Goal: Information Seeking & Learning: Learn about a topic

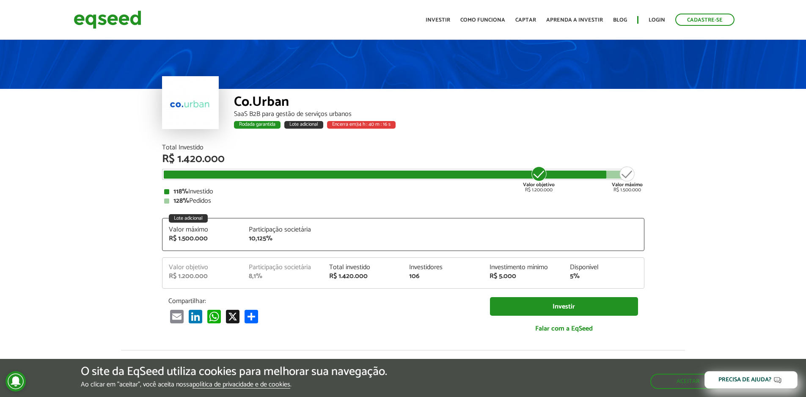
click at [248, 114] on div "SaaS B2B para gestão de serviços urbanos" at bounding box center [439, 114] width 410 height 7
click at [331, 151] on div "Total Investido" at bounding box center [403, 147] width 482 height 7
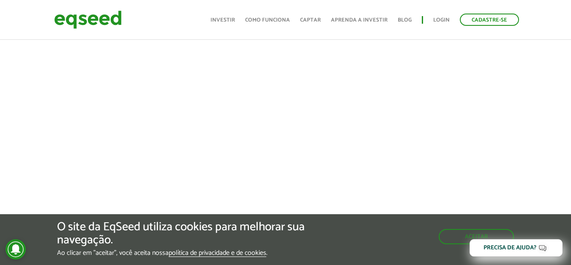
scroll to position [465, 0]
click at [455, 236] on button "Aceitar" at bounding box center [478, 236] width 74 height 14
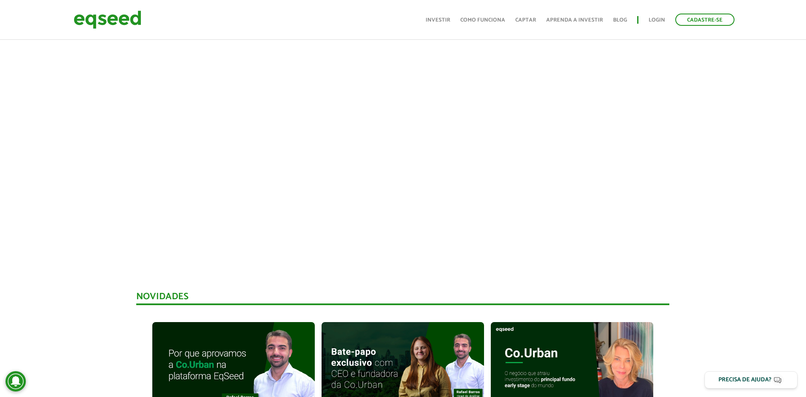
scroll to position [85, 0]
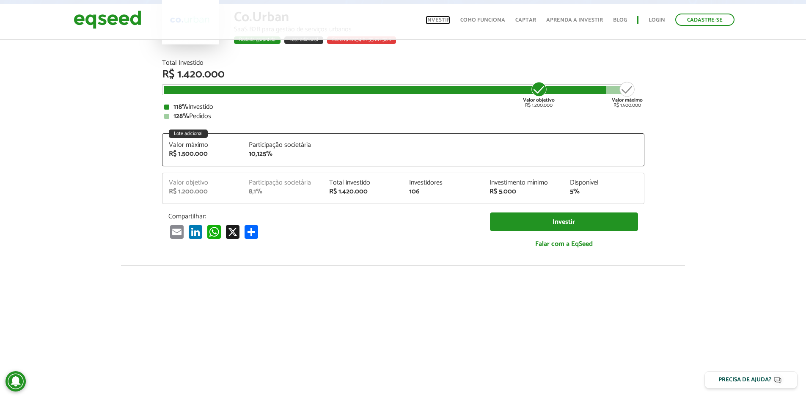
click at [443, 21] on link "Investir" at bounding box center [437, 19] width 25 height 5
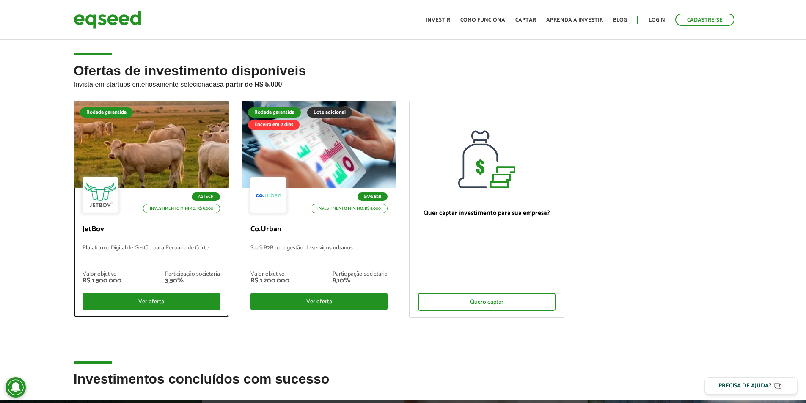
click at [188, 246] on p "Plataforma Digital de Gestão para Pecuária de Corte" at bounding box center [150, 254] width 137 height 18
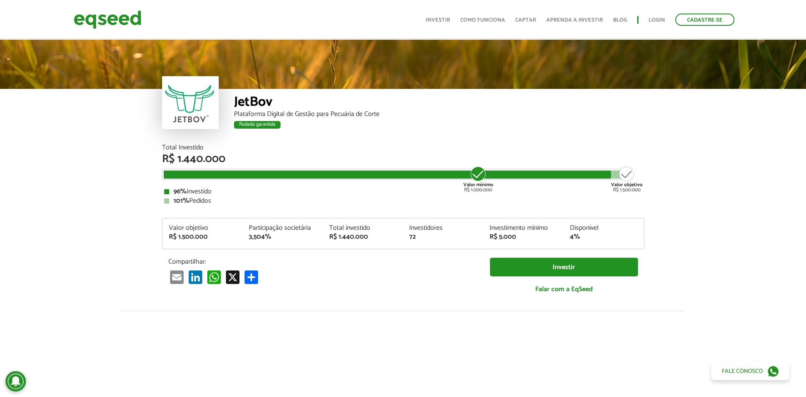
scroll to position [296, 0]
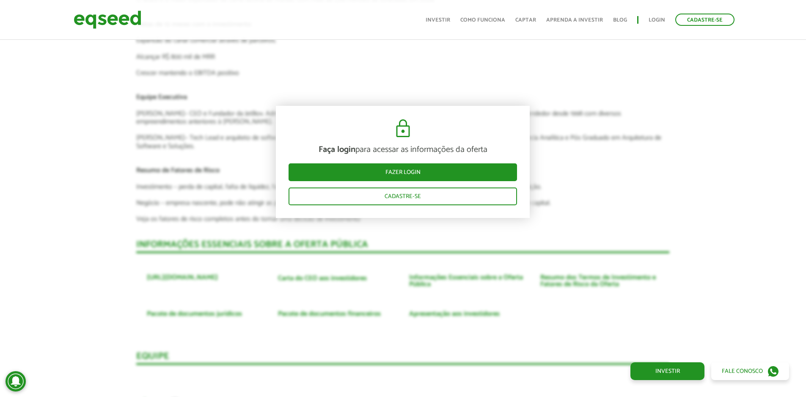
click at [292, 113] on div "Faça login para acessar as informações da oferta Fazer login Cadastre-se" at bounding box center [403, 162] width 254 height 112
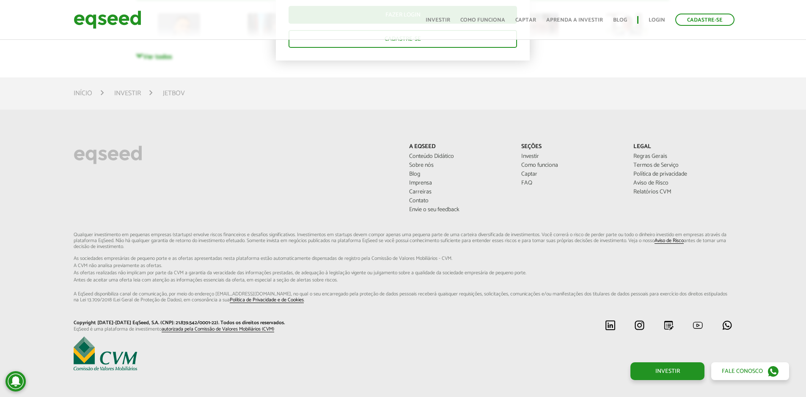
scroll to position [2478, 0]
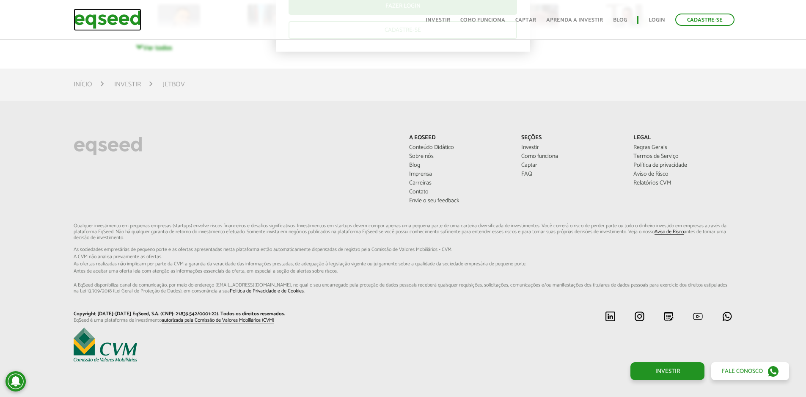
click at [113, 18] on img at bounding box center [108, 19] width 68 height 22
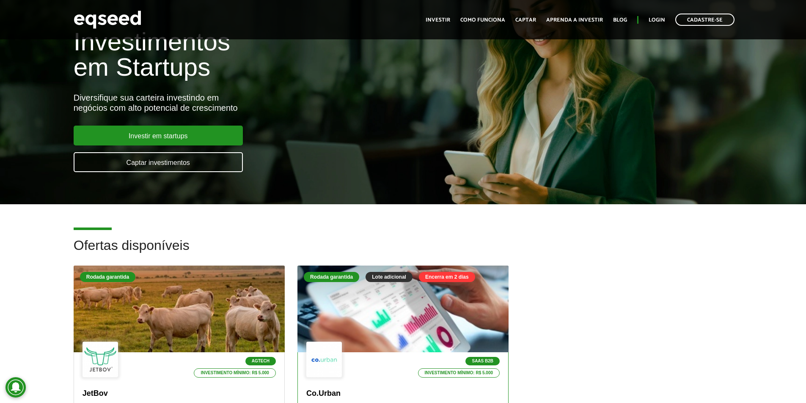
scroll to position [169, 0]
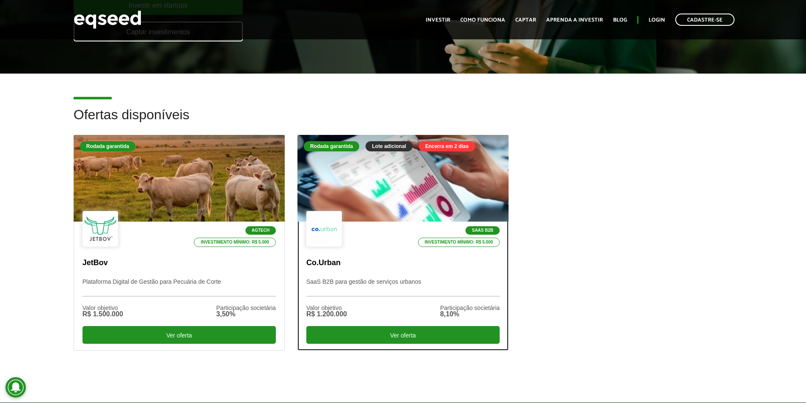
click at [335, 148] on div "Rodada garantida" at bounding box center [331, 146] width 55 height 10
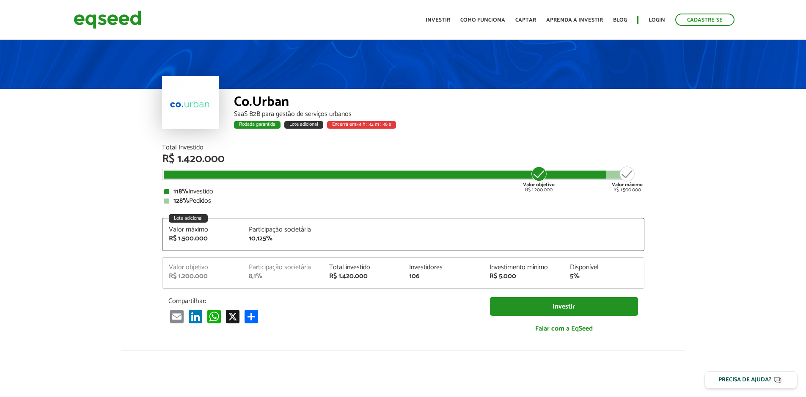
click at [243, 271] on div "Participação societária 8,1%" at bounding box center [282, 272] width 80 height 16
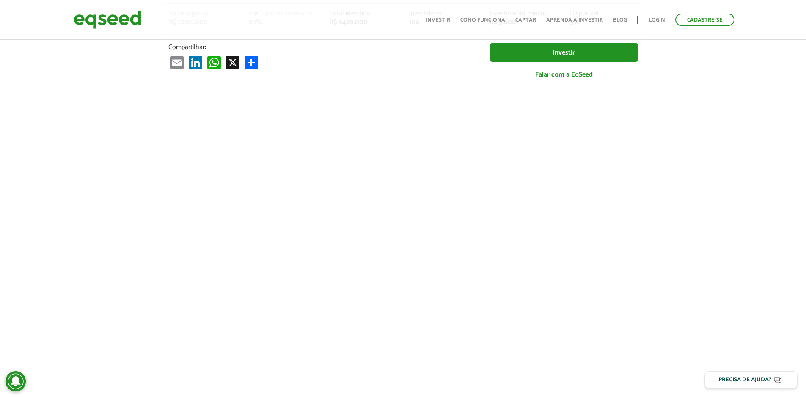
scroll to position [42, 0]
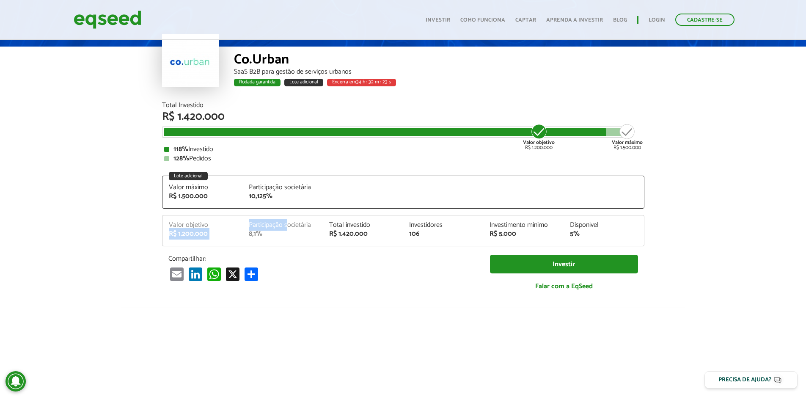
drag, startPoint x: 215, startPoint y: 225, endPoint x: 289, endPoint y: 230, distance: 74.2
click at [289, 230] on div "Valor objetivo R$ 1.200.000 Participação societária 8,1% Total investido R$ 1.4…" at bounding box center [402, 234] width 481 height 24
click at [298, 232] on div "8,1%" at bounding box center [283, 234] width 68 height 7
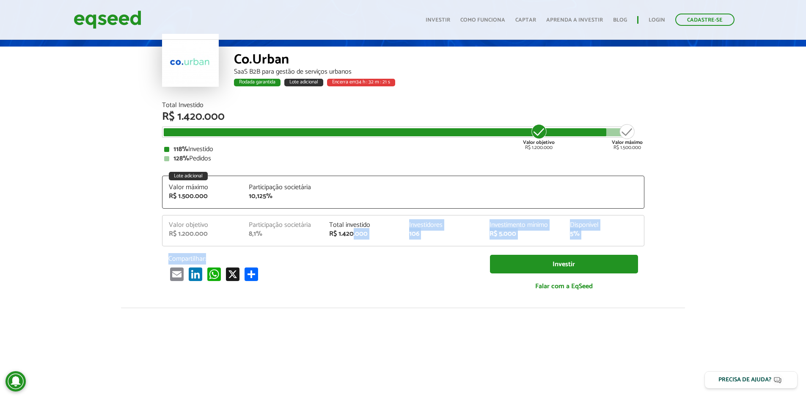
drag, startPoint x: 354, startPoint y: 240, endPoint x: 424, endPoint y: 247, distance: 70.6
click at [414, 247] on div "Total Investido R$ 1.420.000 Valor objetivo R$ 1.200.000 Valor máximo R$ 1.500.…" at bounding box center [403, 201] width 482 height 198
click at [426, 246] on div "Total Investido R$ 1.420.000 Valor objetivo R$ 1.200.000 Valor máximo R$ 1.500.…" at bounding box center [403, 201] width 482 height 198
drag, startPoint x: 448, startPoint y: 233, endPoint x: 400, endPoint y: 234, distance: 48.2
click at [400, 234] on div "Valor objetivo R$ 1.200.000 Participação societária 8,1% Total investido R$ 1.4…" at bounding box center [402, 234] width 481 height 24
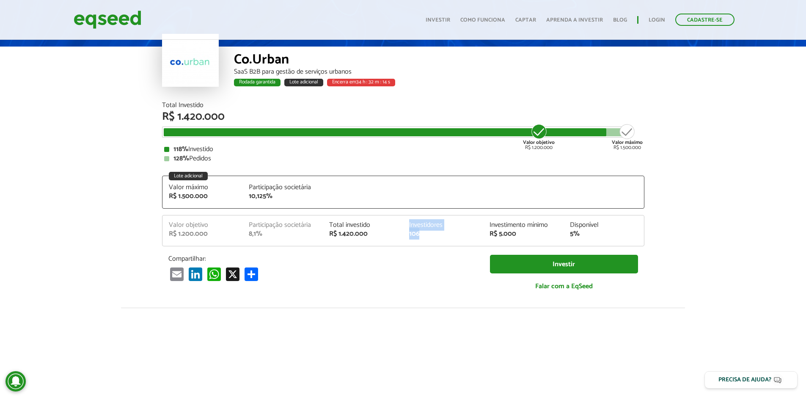
click at [454, 239] on div "Valor objetivo R$ 1.200.000 Participação societária 8,1% Total investido R$ 1.4…" at bounding box center [402, 234] width 481 height 24
click at [230, 203] on div "Valor máximo R$ 1.500.000 Participação societária 10,125%" at bounding box center [402, 196] width 481 height 24
drag, startPoint x: 236, startPoint y: 193, endPoint x: 320, endPoint y: 202, distance: 84.3
click at [319, 202] on div "Valor máximo R$ 1.500.000 Participação societária 10,125%" at bounding box center [402, 196] width 481 height 24
click at [321, 203] on div "Valor máximo R$ 1.500.000 Participação societária 10,125%" at bounding box center [402, 196] width 481 height 24
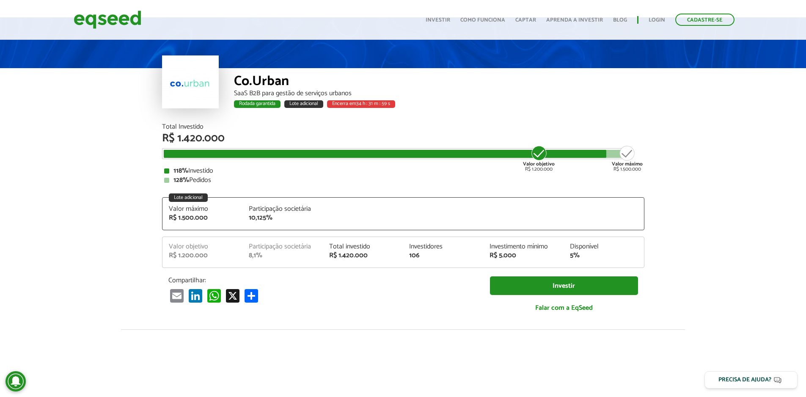
scroll to position [0, 0]
